Goal: Information Seeking & Learning: Learn about a topic

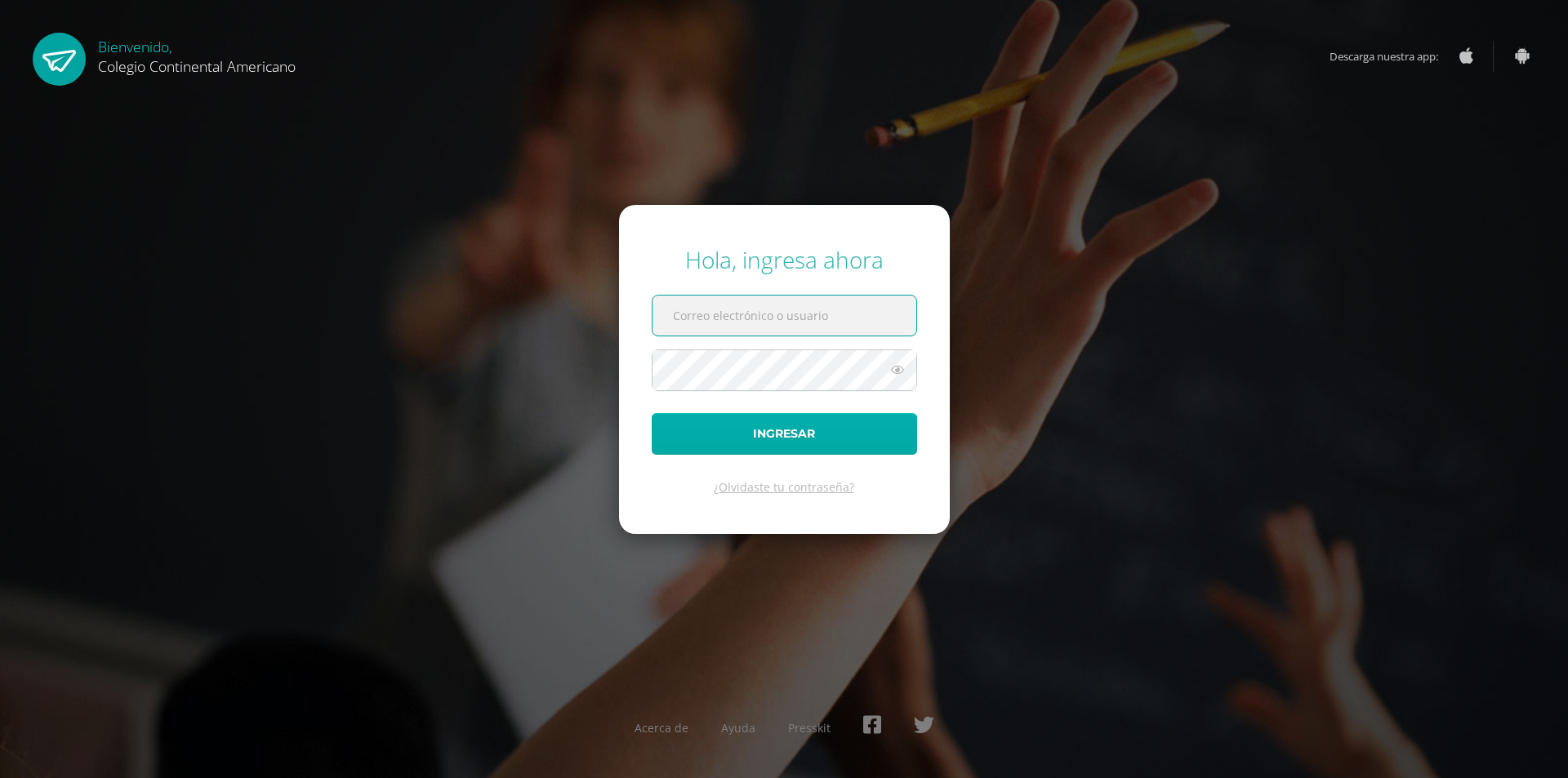
type input "[PERSON_NAME][EMAIL_ADDRESS][DOMAIN_NAME]"
click at [686, 427] on button "Ingresar" at bounding box center [784, 434] width 265 height 42
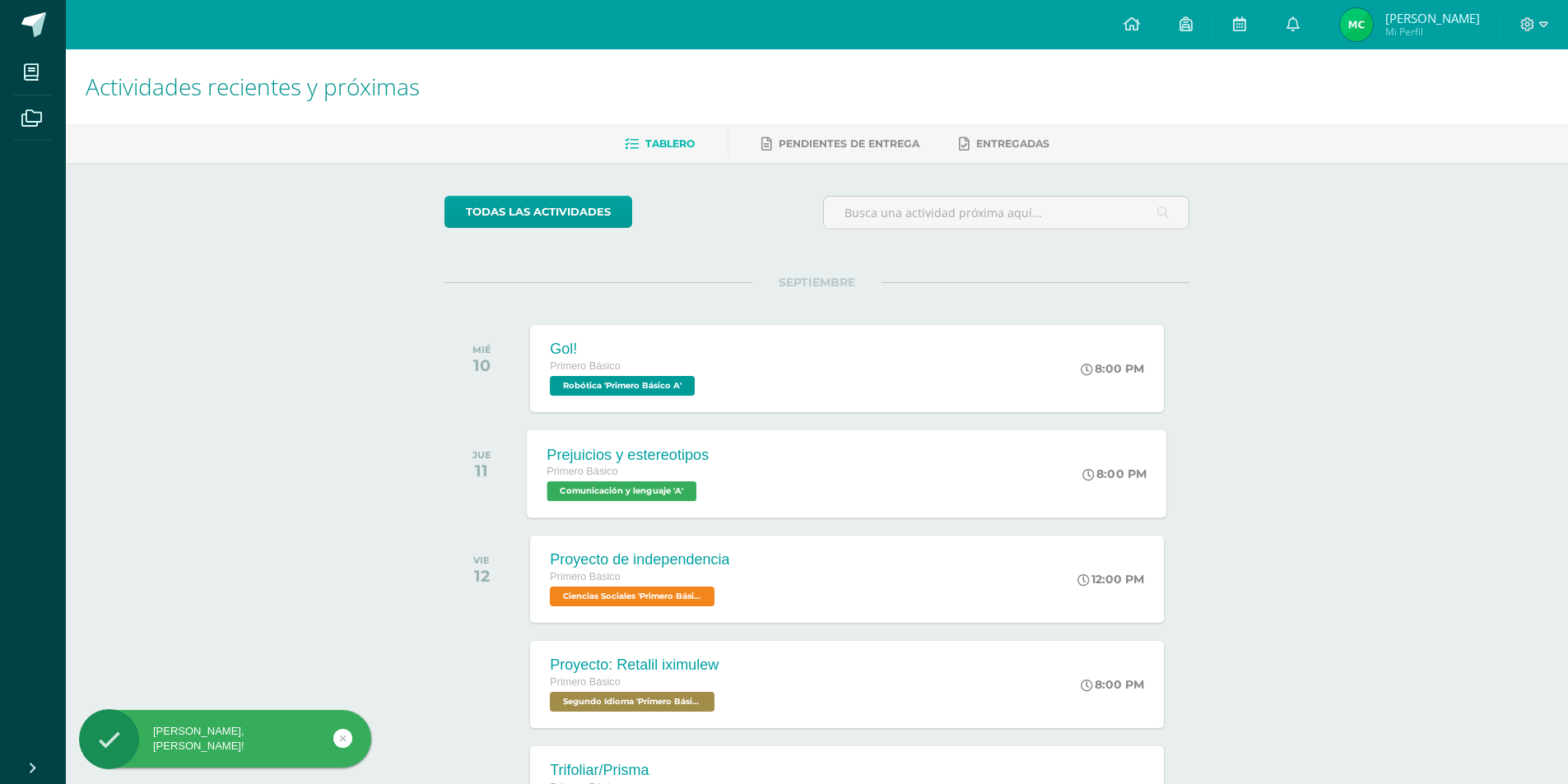
click at [649, 469] on div "Primero Básico" at bounding box center [628, 472] width 162 height 18
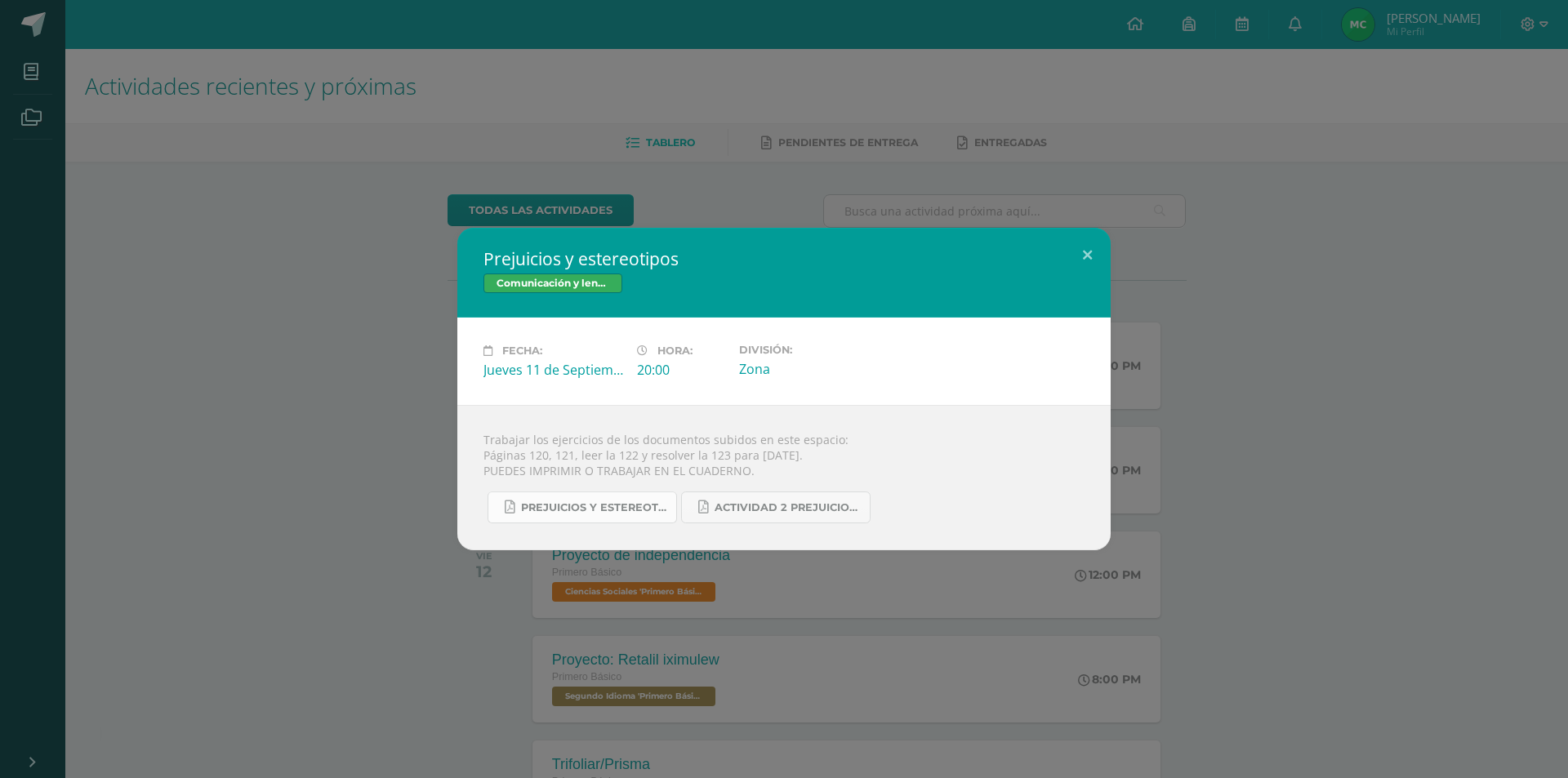
click at [614, 507] on span "Prejuicios y estereotipos 1ro. Bás..pdf" at bounding box center [594, 508] width 147 height 13
click at [755, 503] on span "Actividad 2 Prejuicios y estereotipos.pdf" at bounding box center [788, 508] width 147 height 13
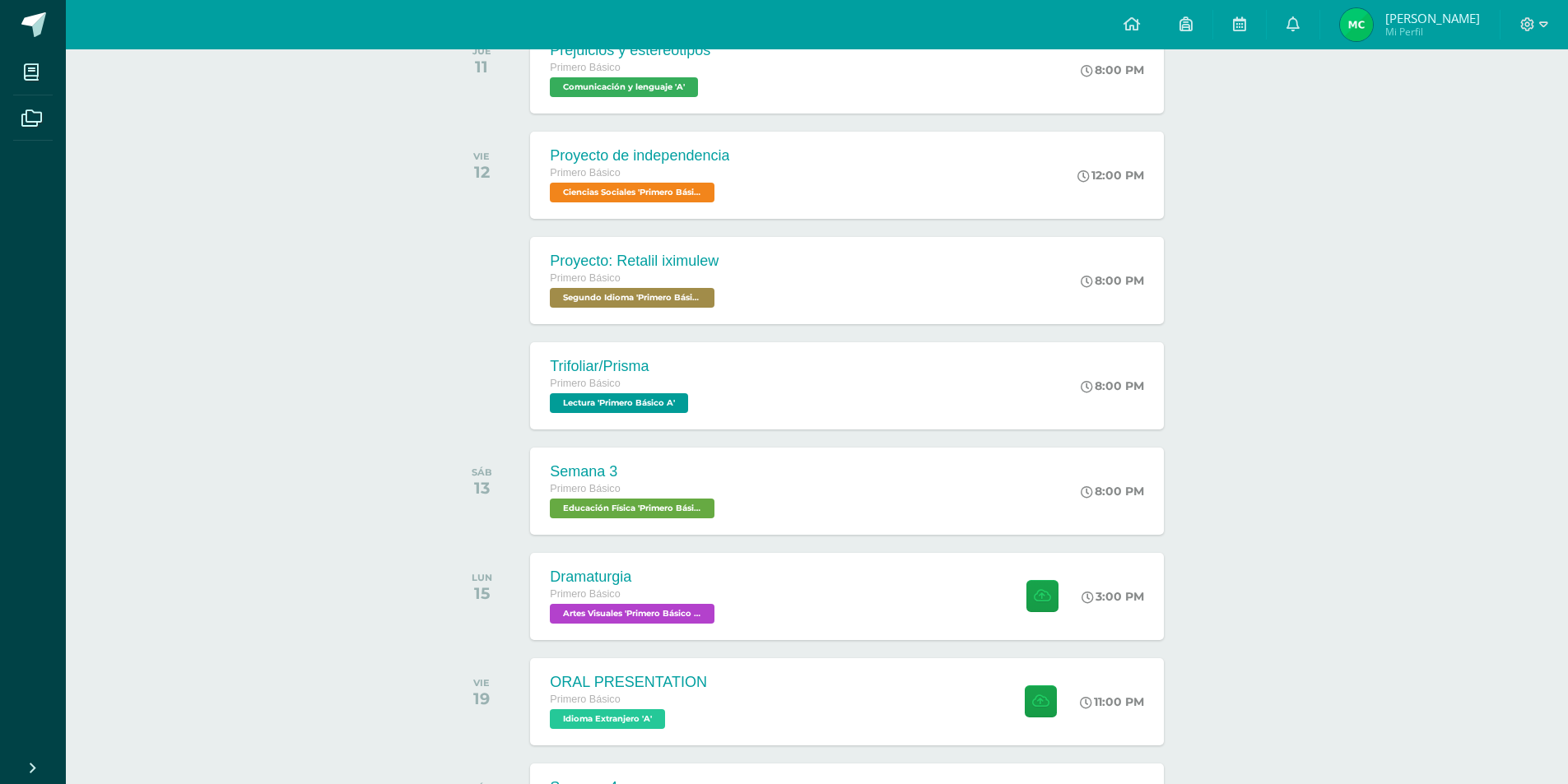
scroll to position [494, 0]
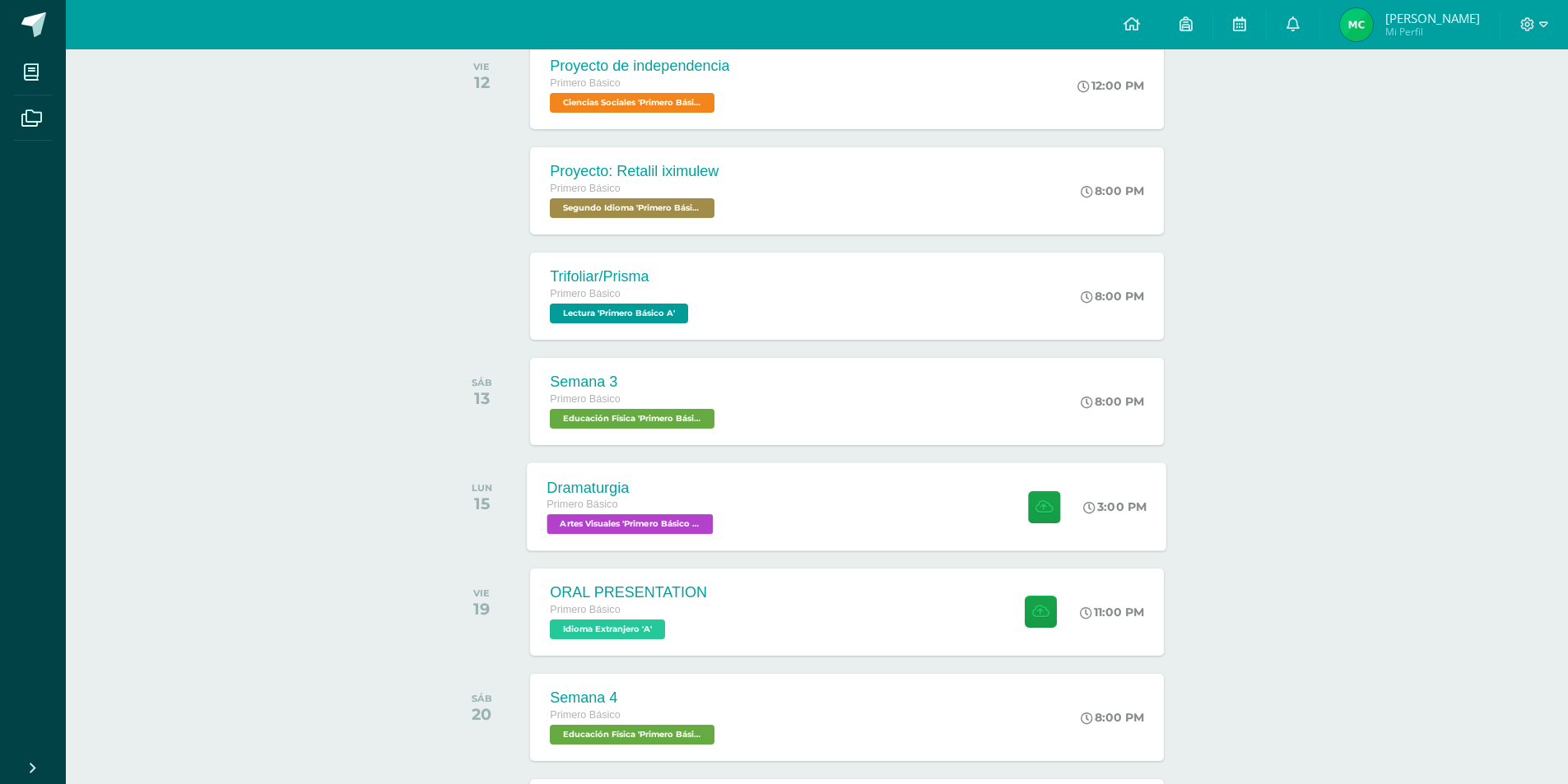
click at [649, 520] on span "Artes Visuales 'Primero Básico A'" at bounding box center [630, 524] width 166 height 19
